Goal: Task Accomplishment & Management: Use online tool/utility

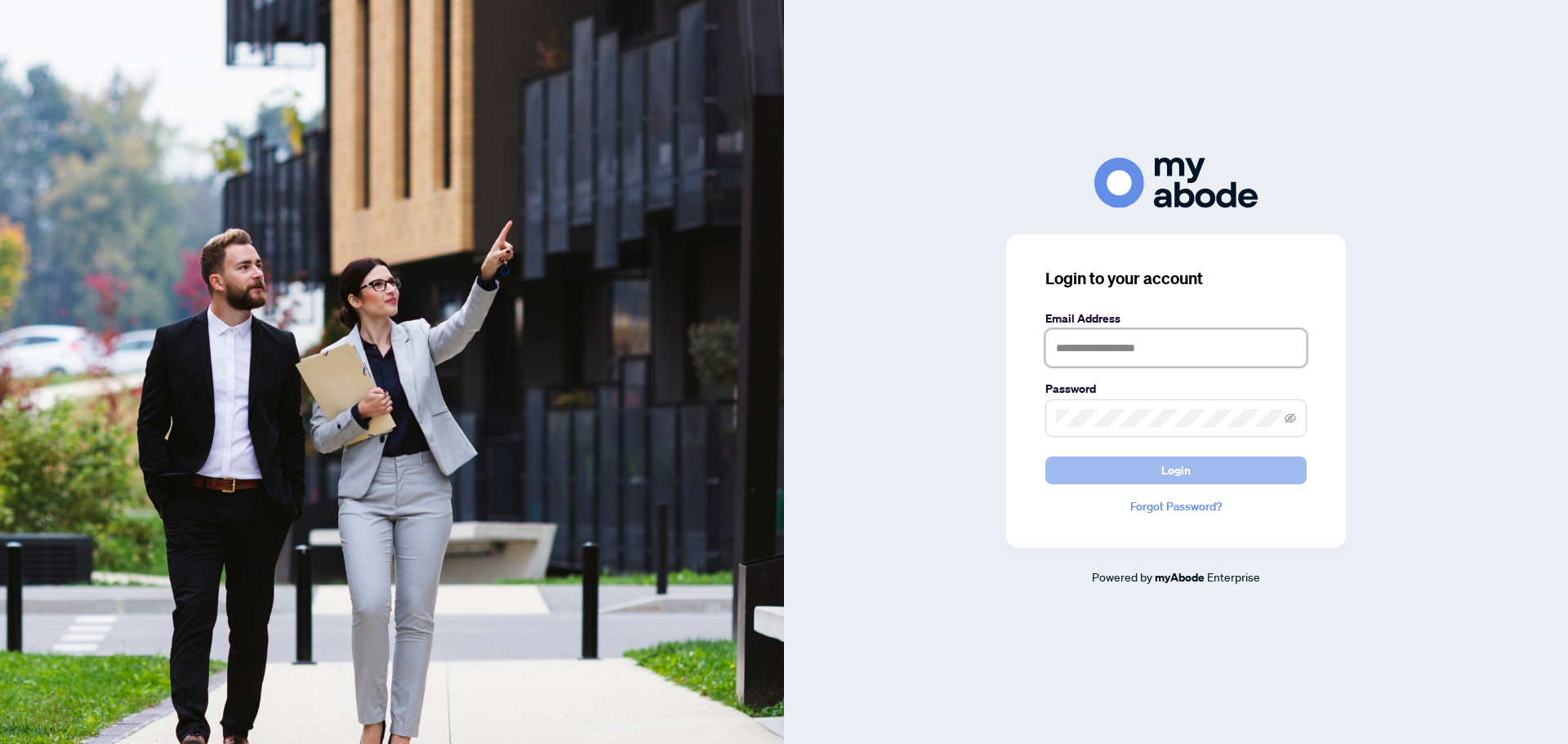
type input "**********"
click at [1212, 478] on button "Login" at bounding box center [1176, 470] width 261 height 28
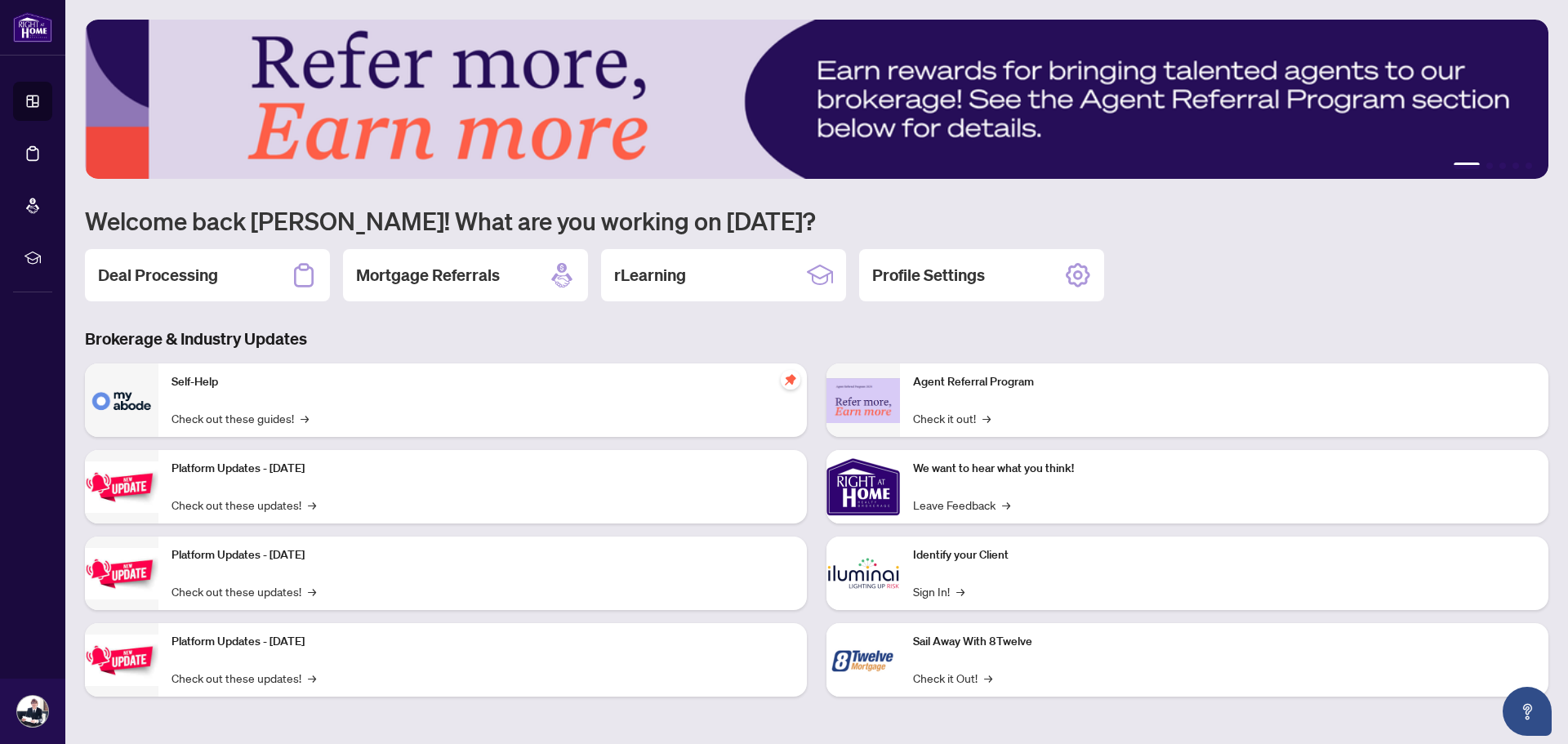
click at [1279, 273] on div "Deal Processing Mortgage Referrals rLearning Profile Settings" at bounding box center [817, 275] width 1463 height 52
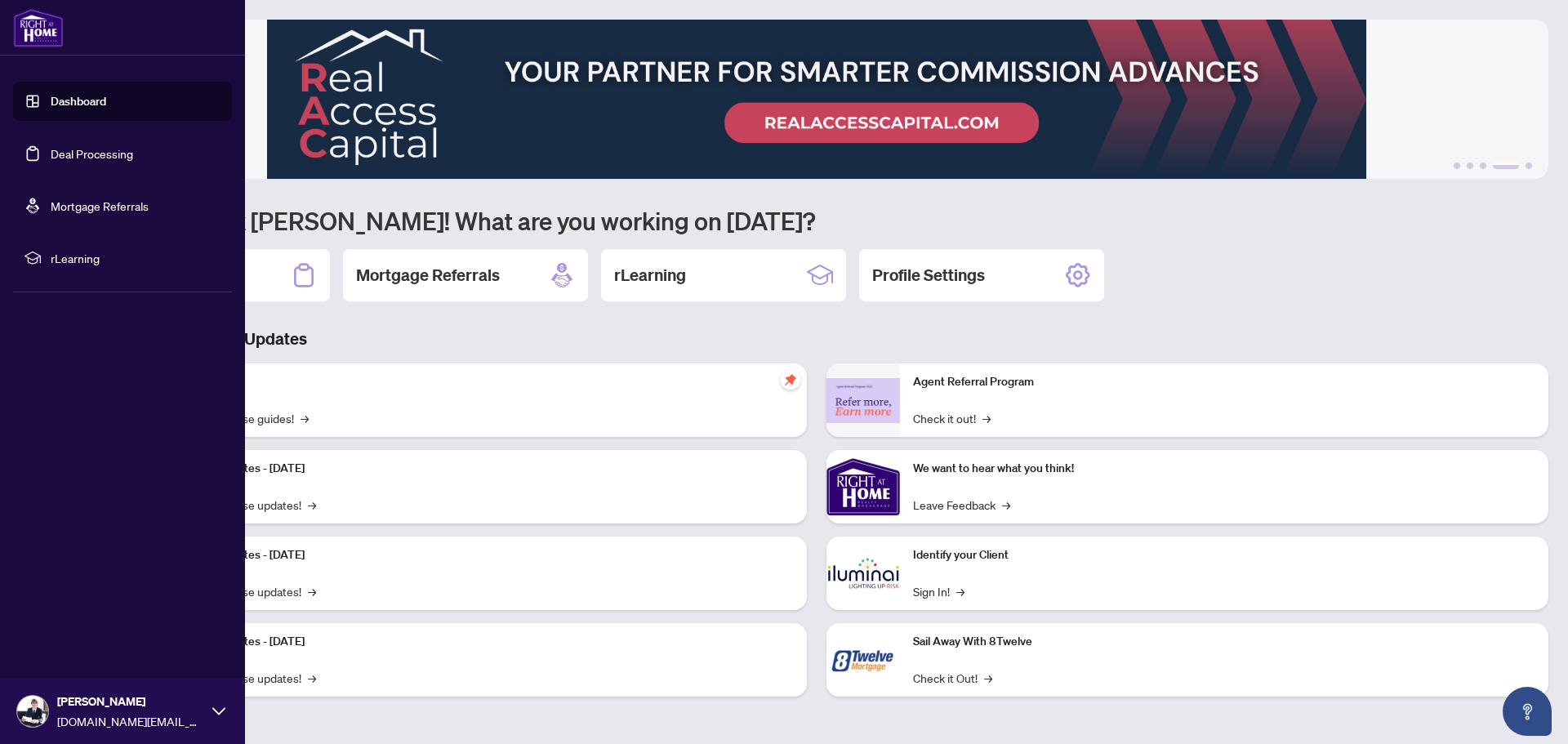
click at [133, 155] on link "Deal Processing" at bounding box center [92, 154] width 83 height 15
